Goal: Find specific page/section: Find specific page/section

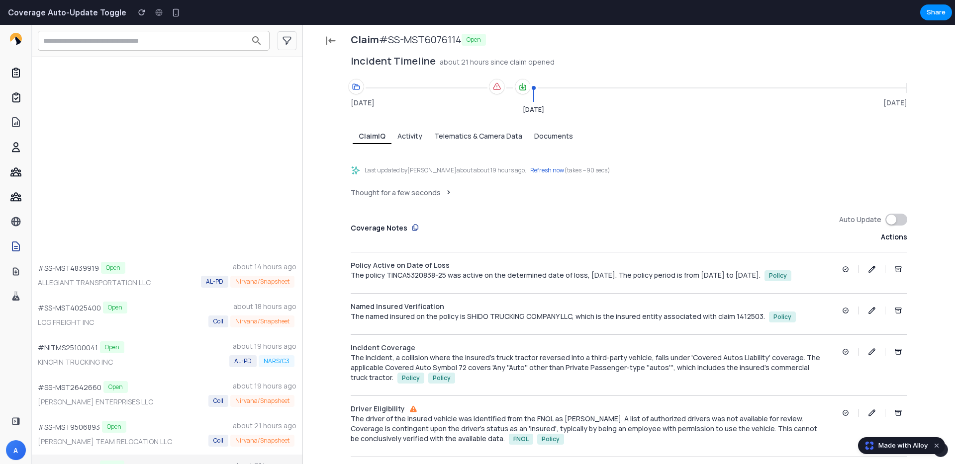
scroll to position [80, 0]
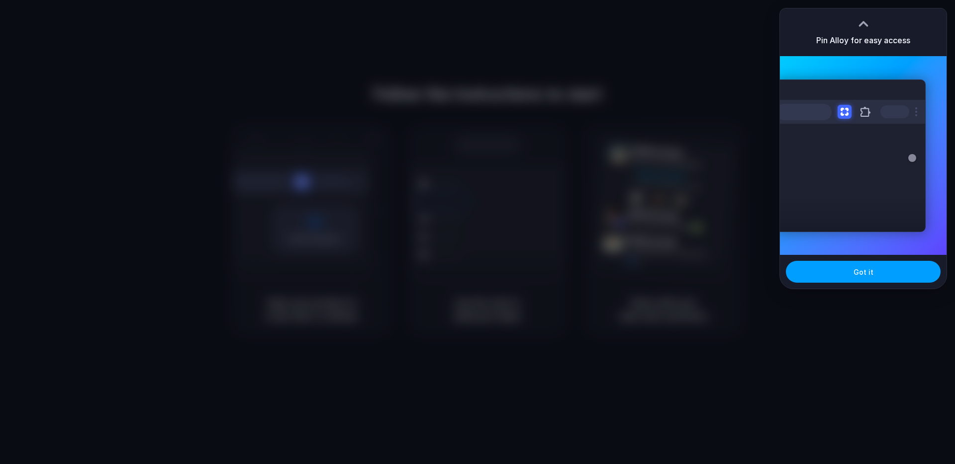
click at [865, 266] on button "Got it" at bounding box center [863, 272] width 155 height 22
